Goal: Task Accomplishment & Management: Manage account settings

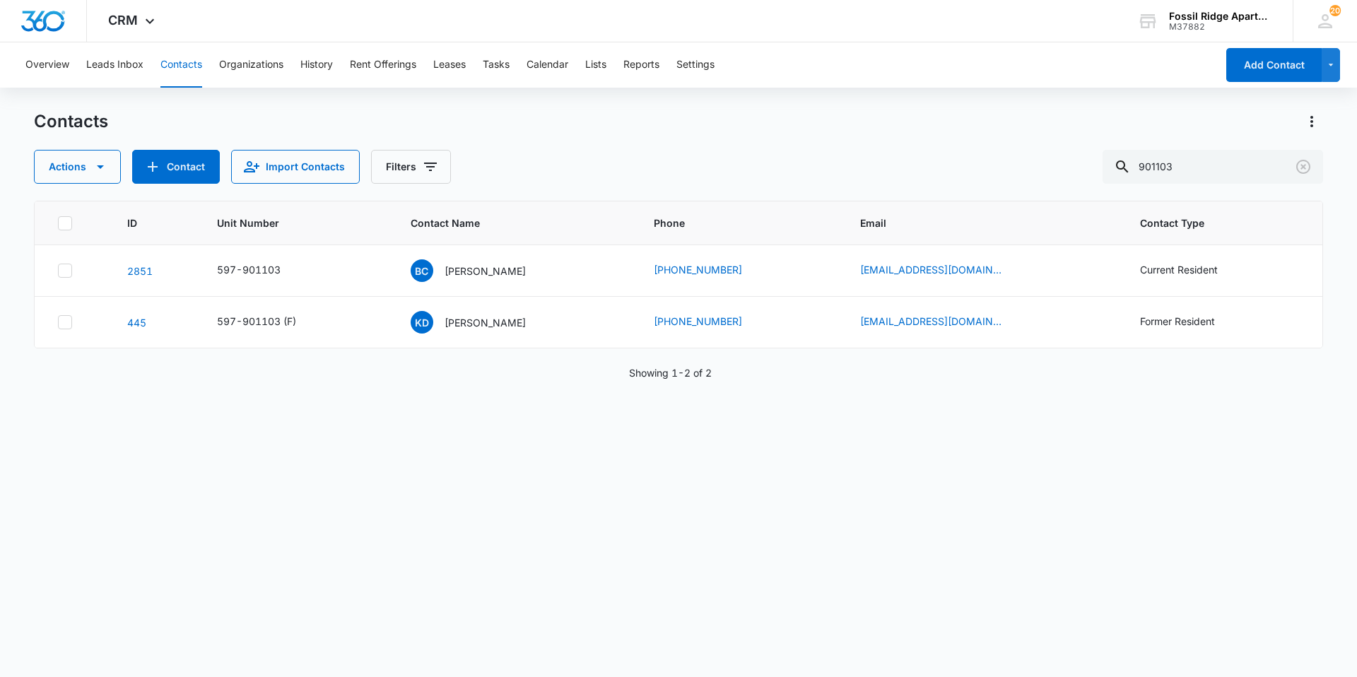
drag, startPoint x: 1213, startPoint y: 168, endPoint x: 1094, endPoint y: 177, distance: 119.1
click at [1094, 177] on div "Actions Contact Import Contacts Filters 901103" at bounding box center [678, 167] width 1289 height 34
type input "790307"
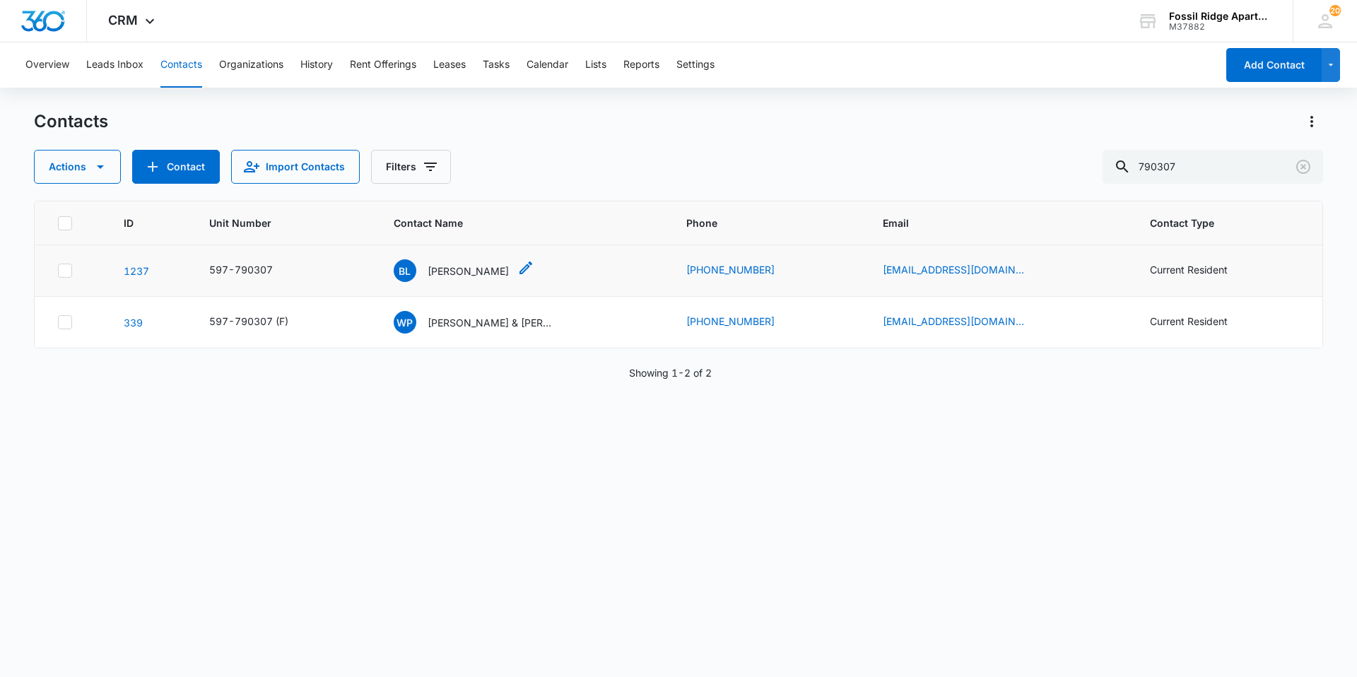
click at [431, 269] on p "[PERSON_NAME]" at bounding box center [468, 271] width 81 height 15
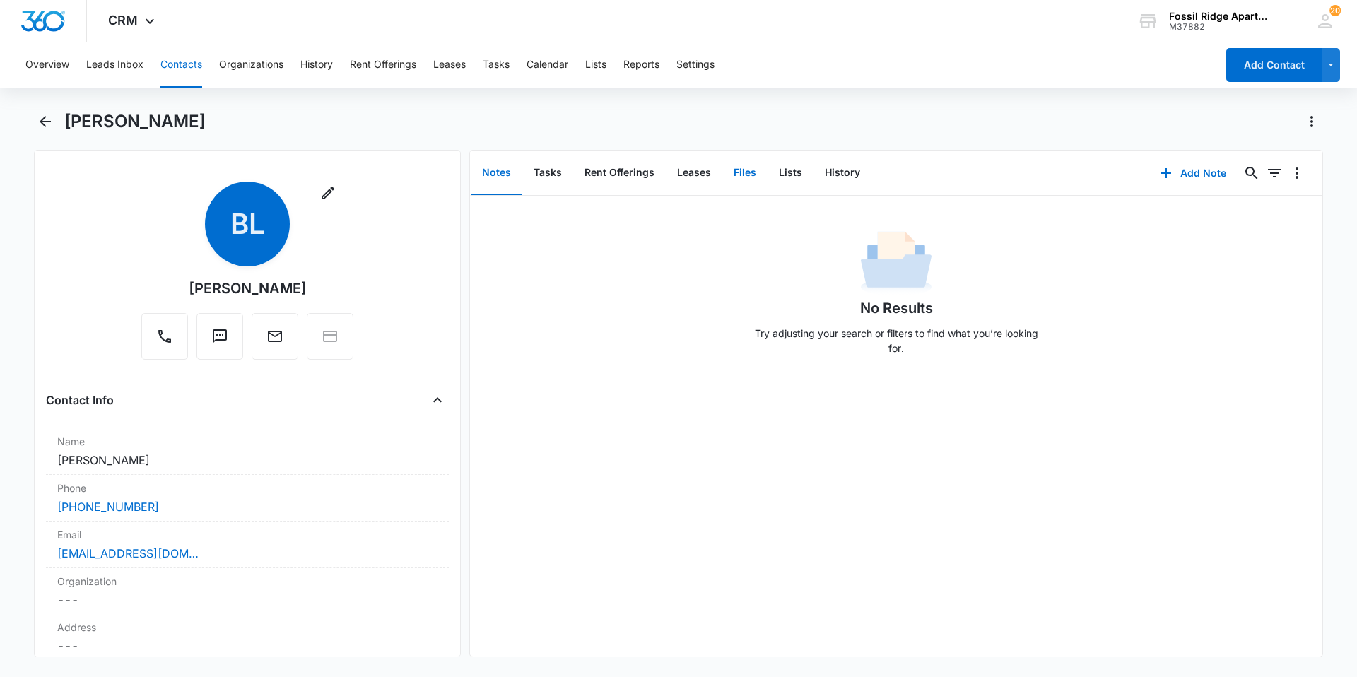
click at [746, 175] on button "Files" at bounding box center [744, 173] width 45 height 44
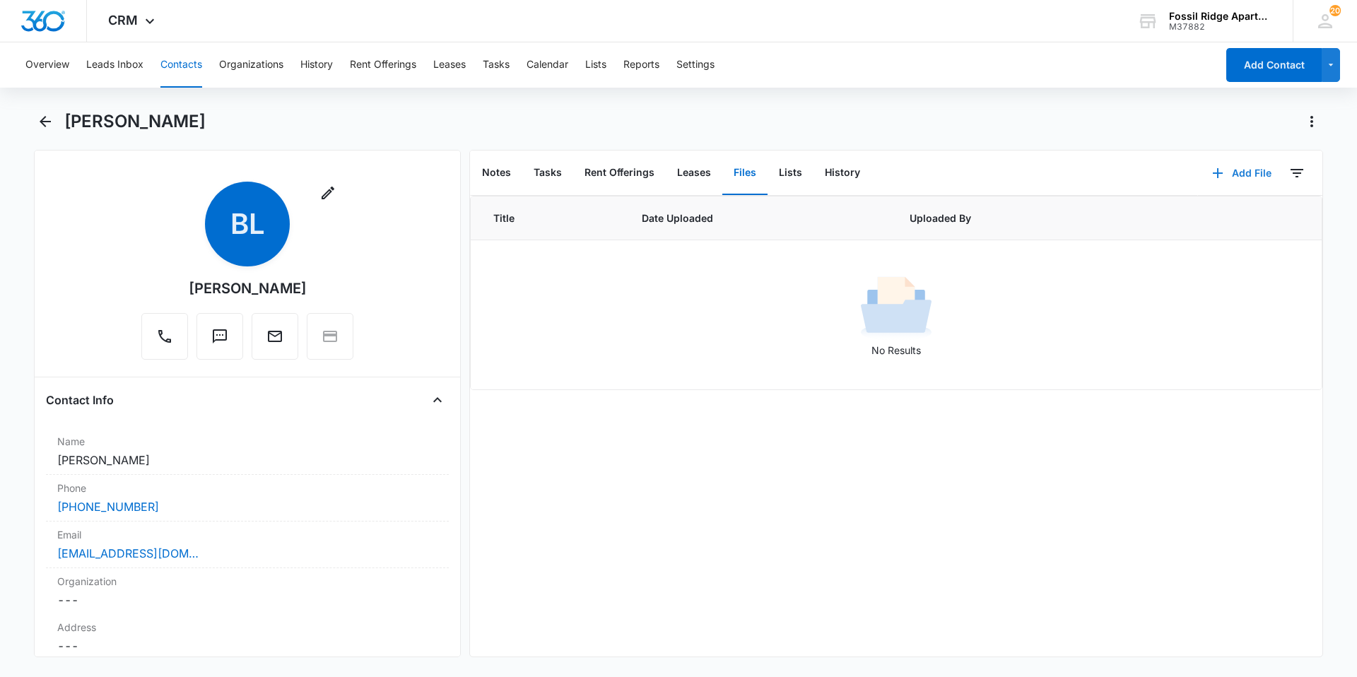
click at [1213, 172] on icon "button" at bounding box center [1218, 173] width 10 height 10
click at [1182, 221] on button "Upload Files" at bounding box center [1231, 218] width 107 height 21
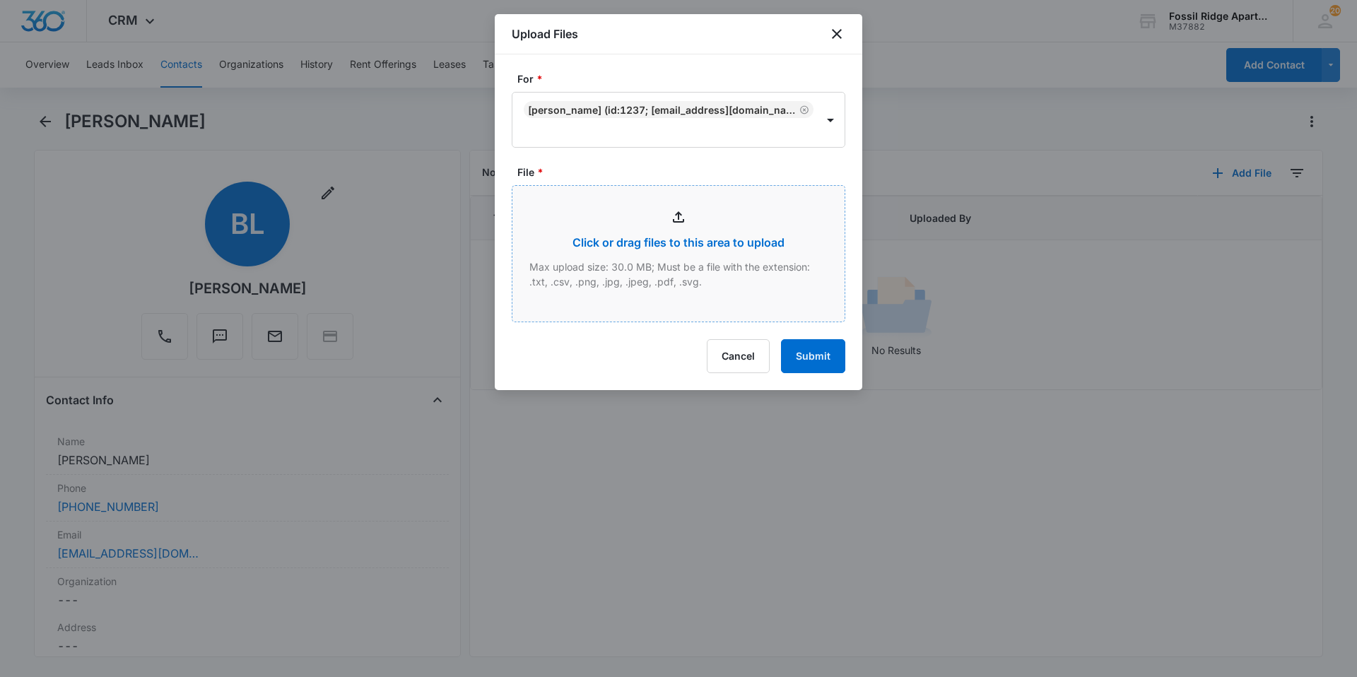
type input "C:\fakepath\Xerox Scan_09162025134432.pdf"
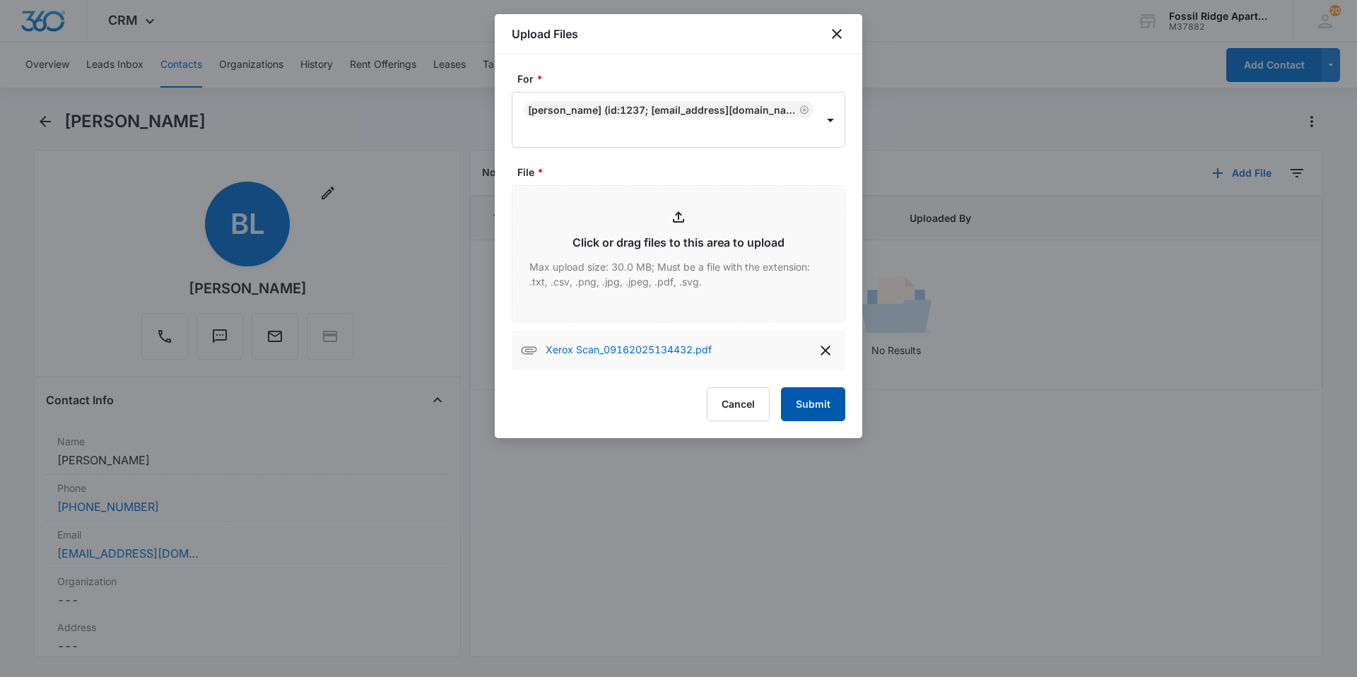
click at [802, 408] on button "Submit" at bounding box center [813, 404] width 64 height 34
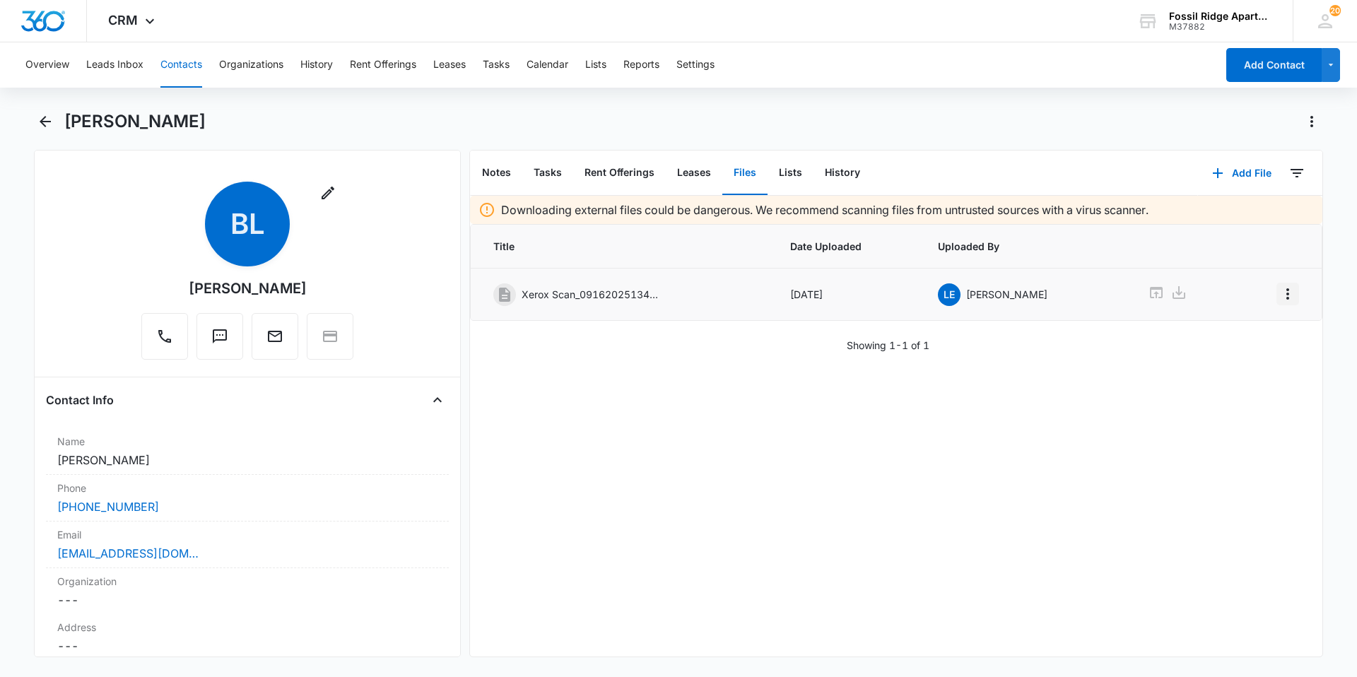
click at [1280, 294] on icon "Overflow Menu" at bounding box center [1288, 294] width 17 height 17
click at [1229, 334] on div "Edit" at bounding box center [1239, 334] width 30 height 10
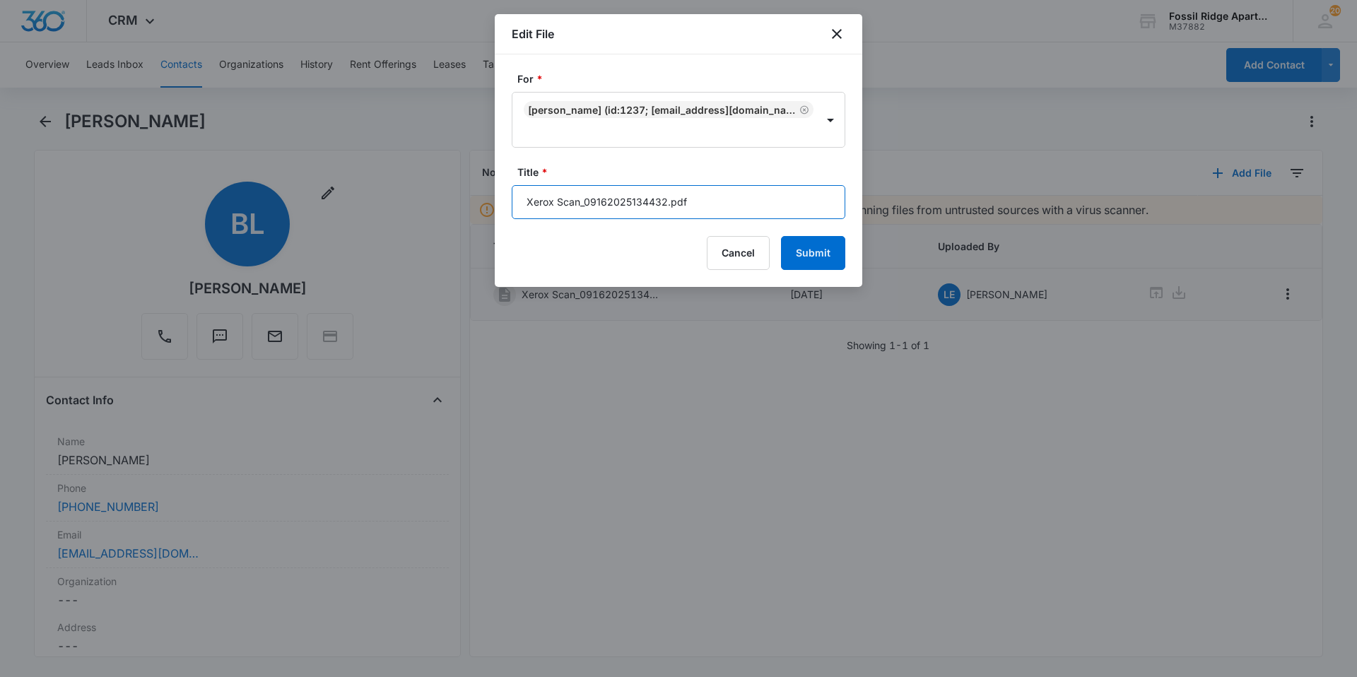
drag, startPoint x: 664, startPoint y: 198, endPoint x: 493, endPoint y: 208, distance: 170.7
click at [493, 208] on body "CRM Apps Reputation Websites Forms CRM Email Social Content Ads Intelligence Fi…" at bounding box center [678, 338] width 1357 height 677
type input "Disbursement 597-970303.pdf"
click at [818, 259] on button "Submit" at bounding box center [813, 253] width 64 height 34
